Goal: Find specific page/section: Find specific page/section

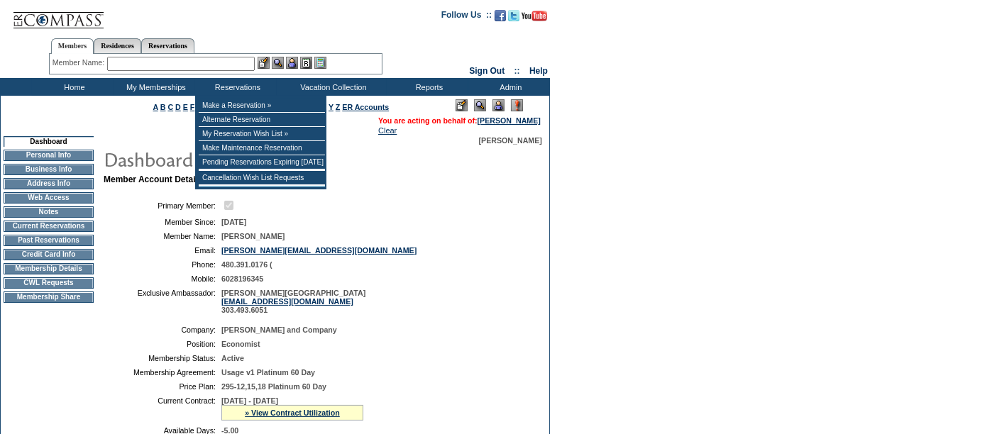
click at [188, 57] on input "text" at bounding box center [181, 64] width 148 height 14
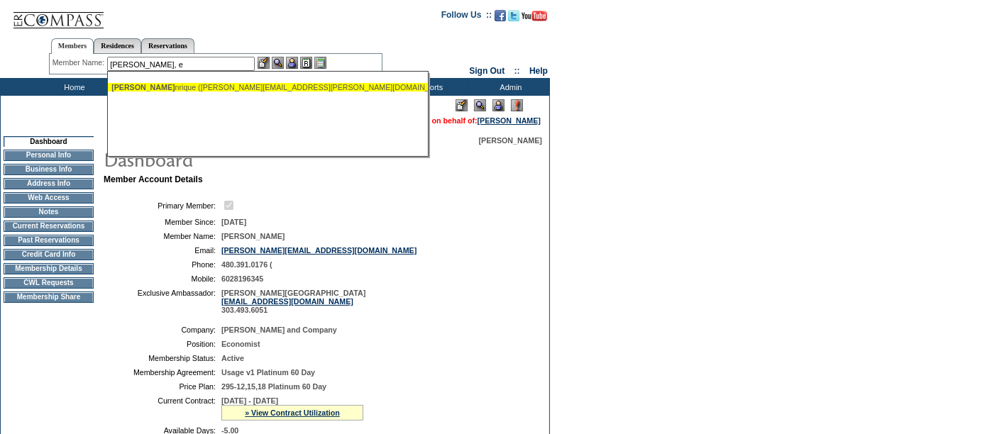
click at [167, 83] on div "[PERSON_NAME], E nrique ([PERSON_NAME][EMAIL_ADDRESS][PERSON_NAME][DOMAIN_NAME])" at bounding box center [267, 87] width 312 height 9
type input "[PERSON_NAME] ([PERSON_NAME][EMAIL_ADDRESS][PERSON_NAME][DOMAIN_NAME])"
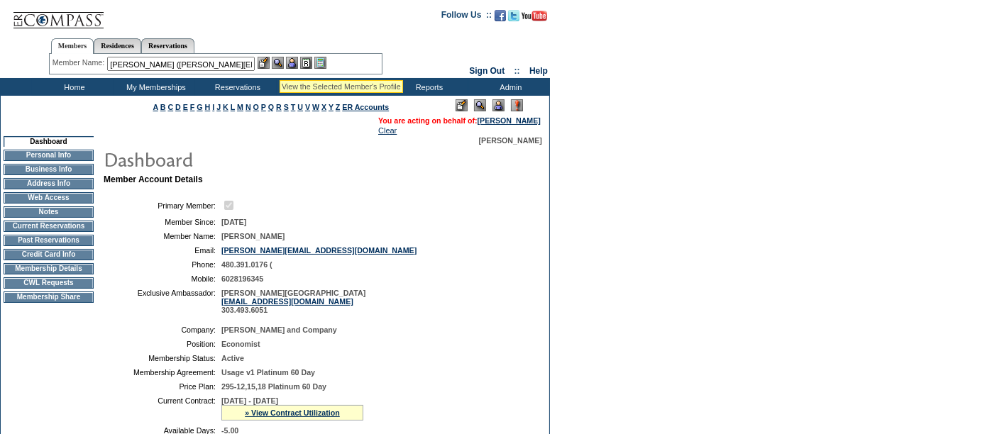
click at [280, 63] on img at bounding box center [278, 63] width 12 height 12
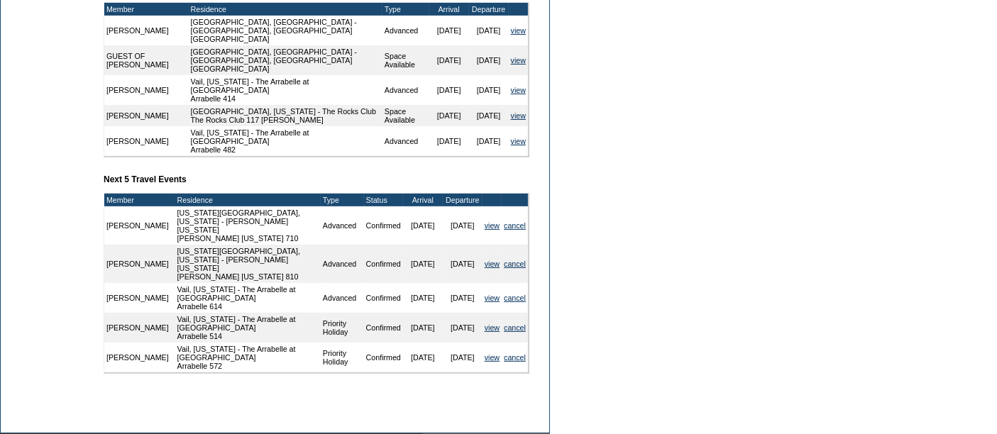
scroll to position [576, 0]
